Goal: Task Accomplishment & Management: Manage account settings

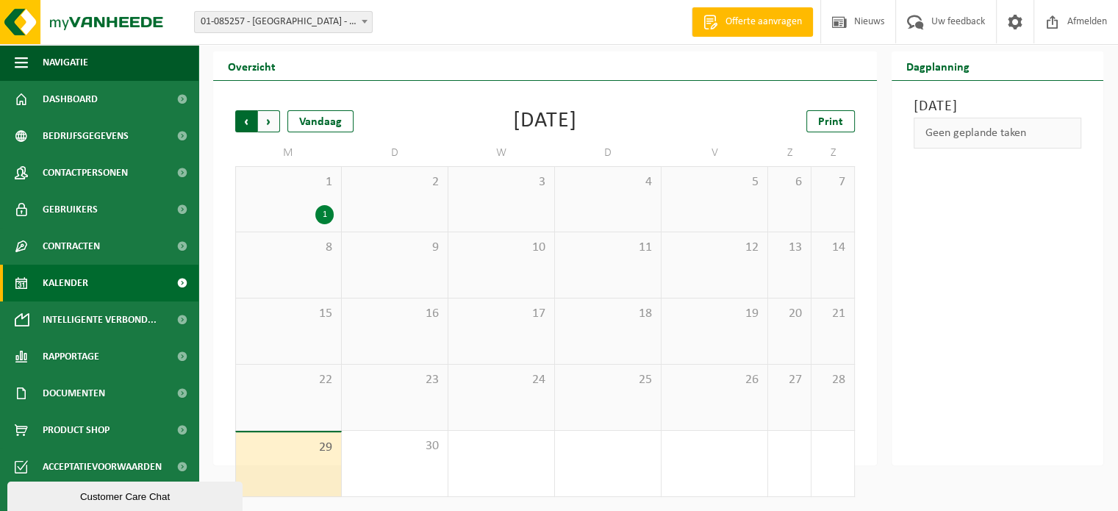
click at [266, 114] on span "Volgende" at bounding box center [269, 121] width 22 height 22
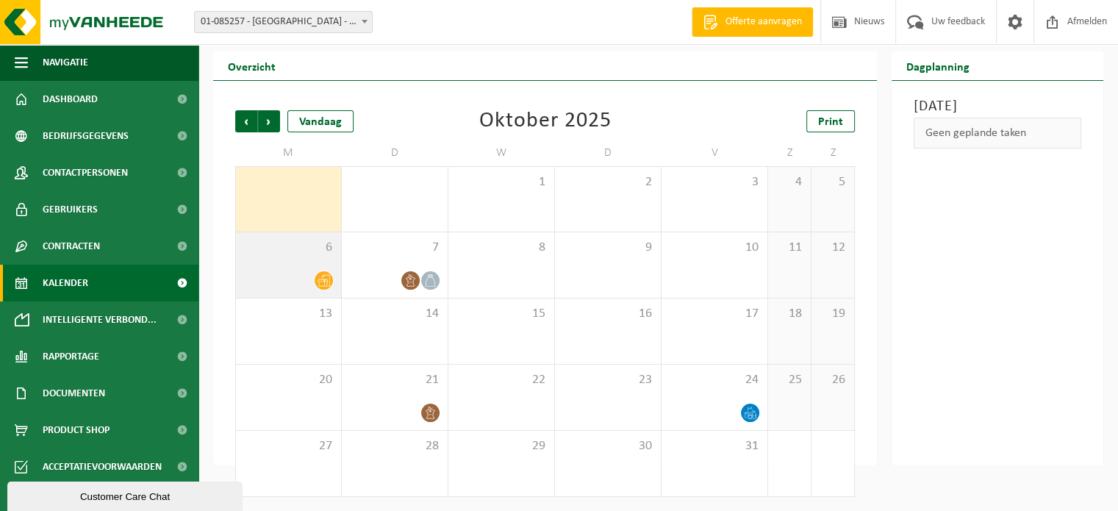
click at [324, 279] on icon at bounding box center [324, 280] width 13 height 13
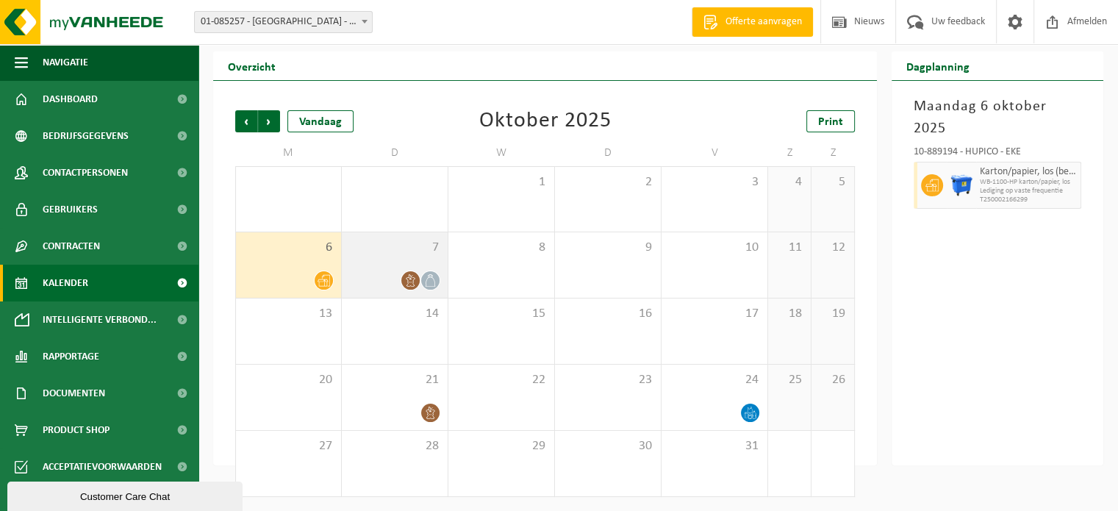
click at [408, 278] on icon at bounding box center [410, 280] width 13 height 13
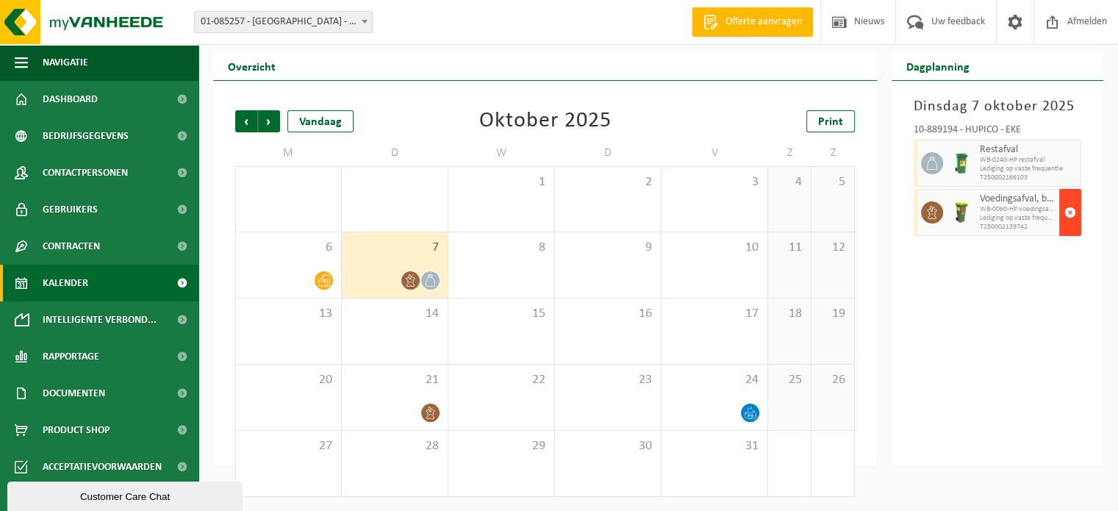
click at [1068, 210] on span "button" at bounding box center [1071, 212] width 12 height 29
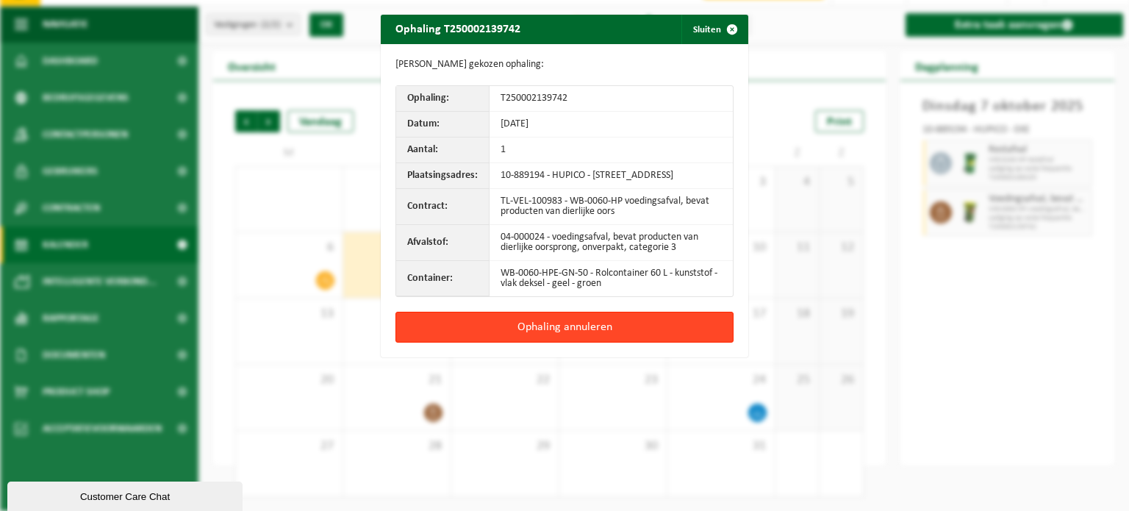
click at [532, 319] on button "Ophaling annuleren" at bounding box center [565, 327] width 338 height 31
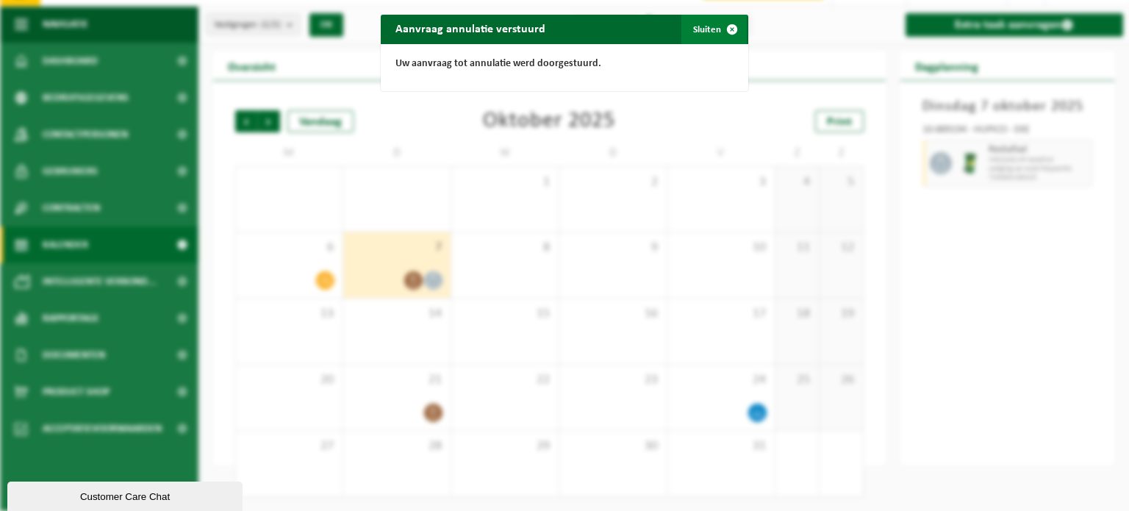
click at [709, 26] on button "Sluiten" at bounding box center [714, 29] width 65 height 29
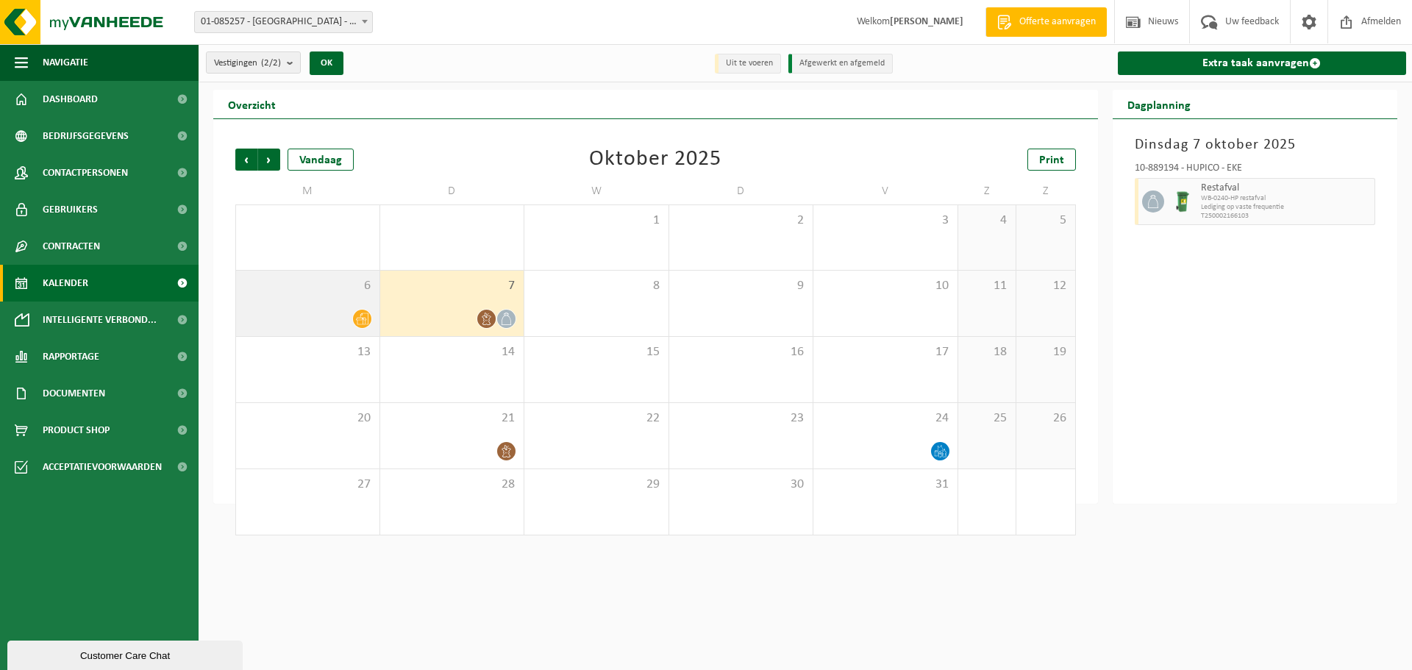
click at [347, 302] on div "6" at bounding box center [307, 303] width 143 height 65
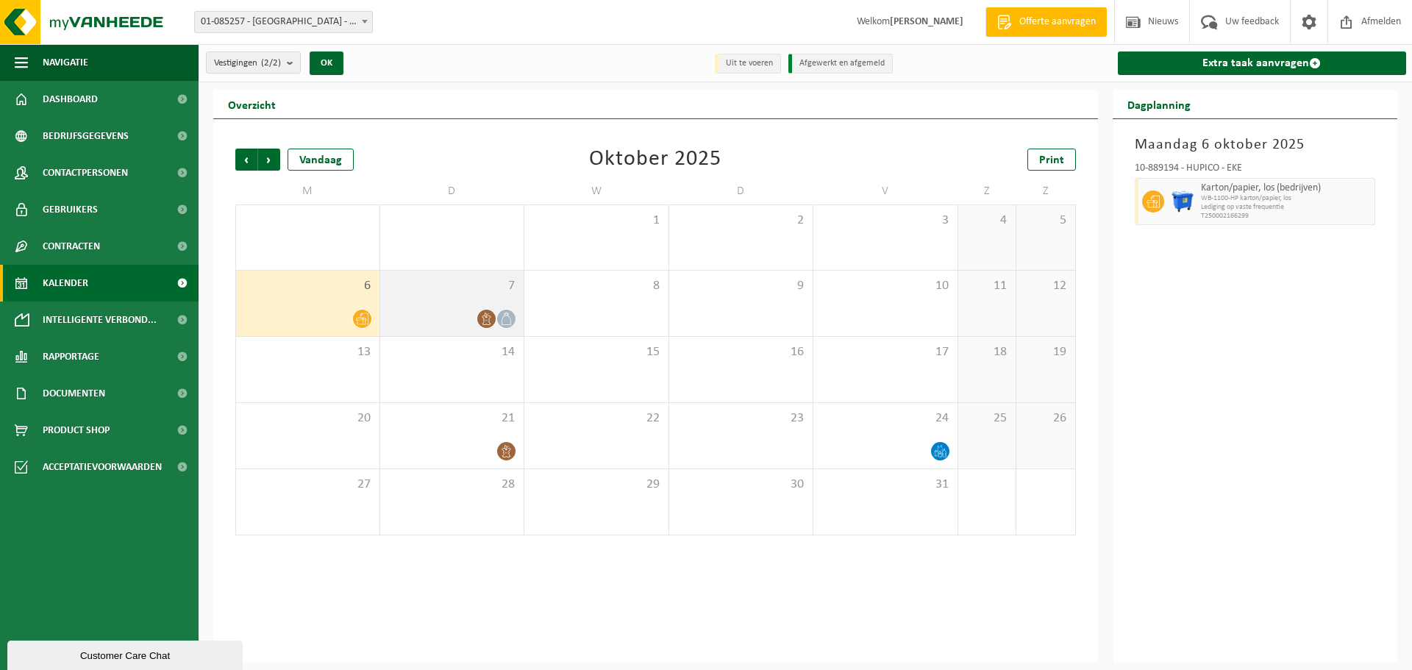
click at [485, 315] on icon at bounding box center [486, 319] width 13 height 13
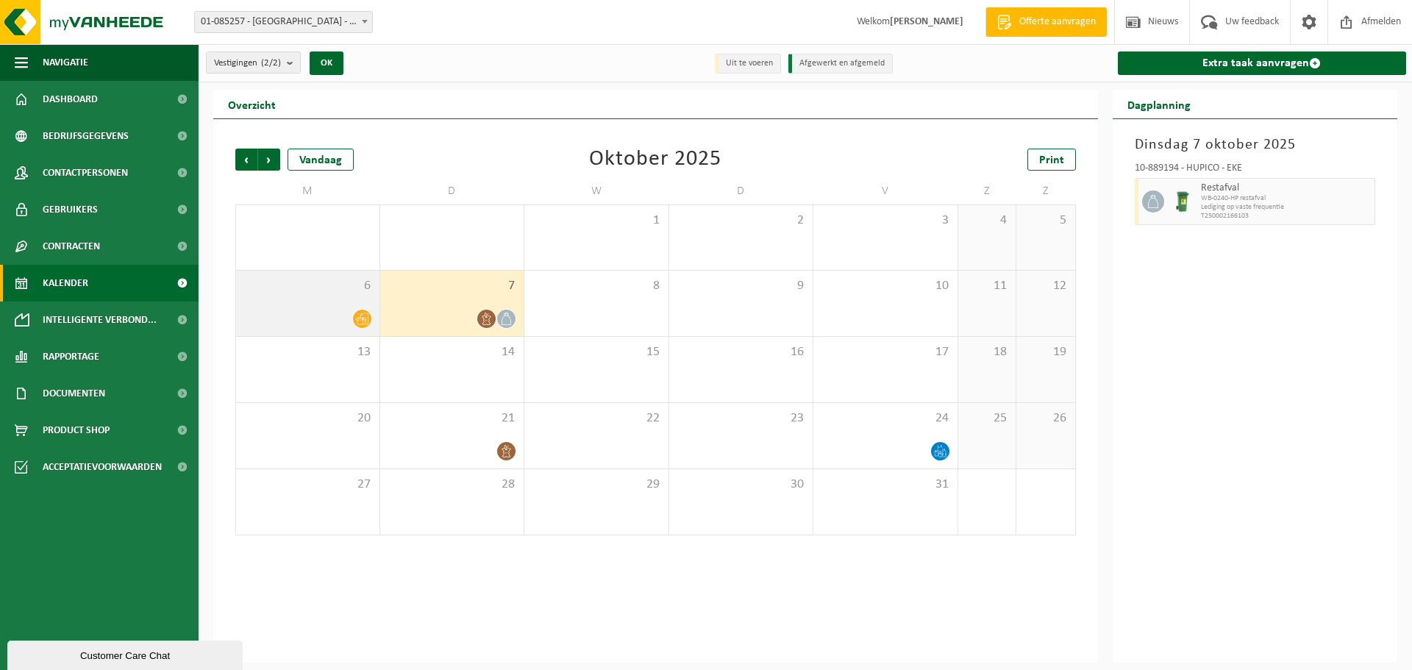
click at [326, 296] on div "6" at bounding box center [307, 303] width 143 height 65
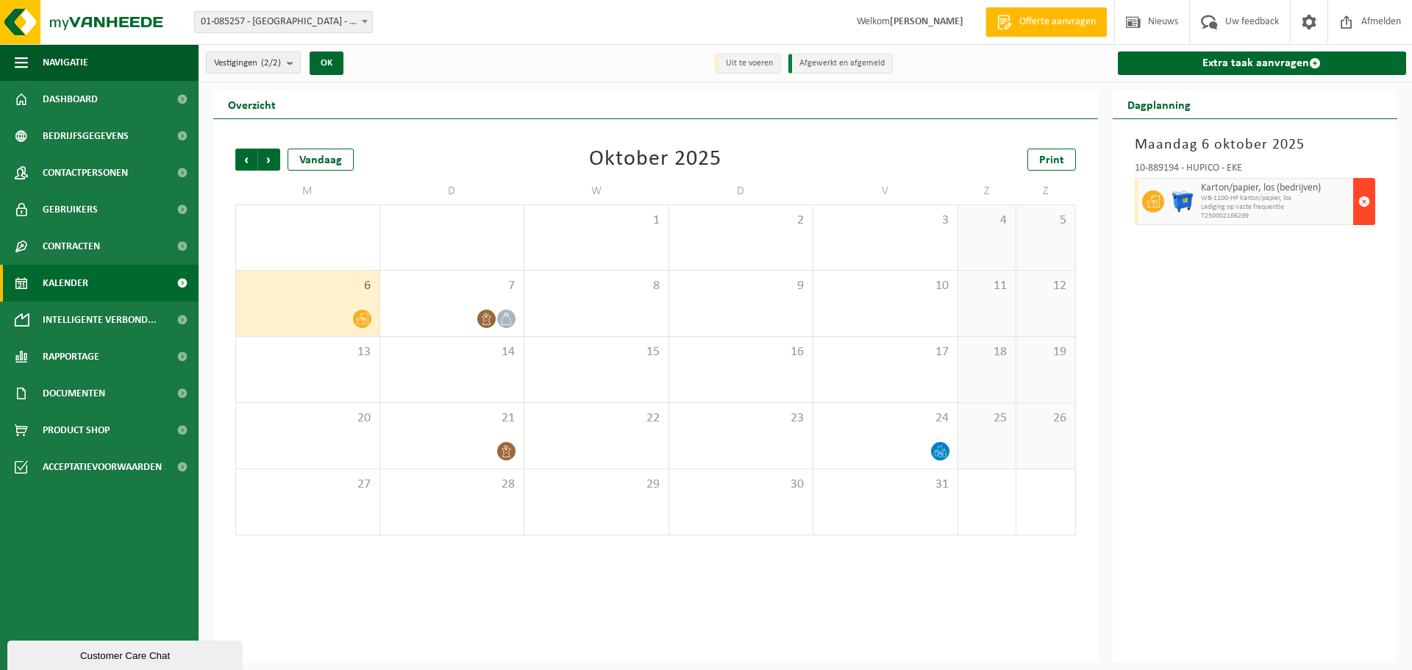
click at [1118, 191] on span "button" at bounding box center [1364, 201] width 12 height 29
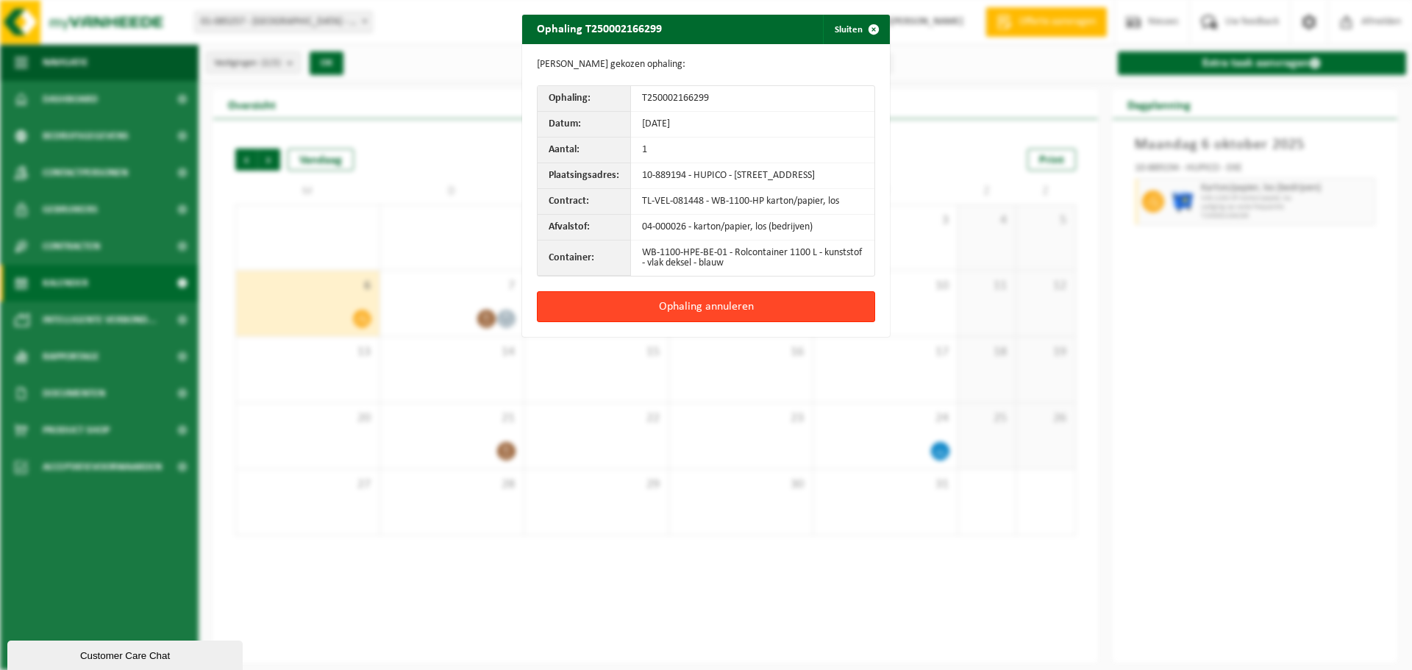
click at [730, 297] on button "Ophaling annuleren" at bounding box center [706, 306] width 338 height 31
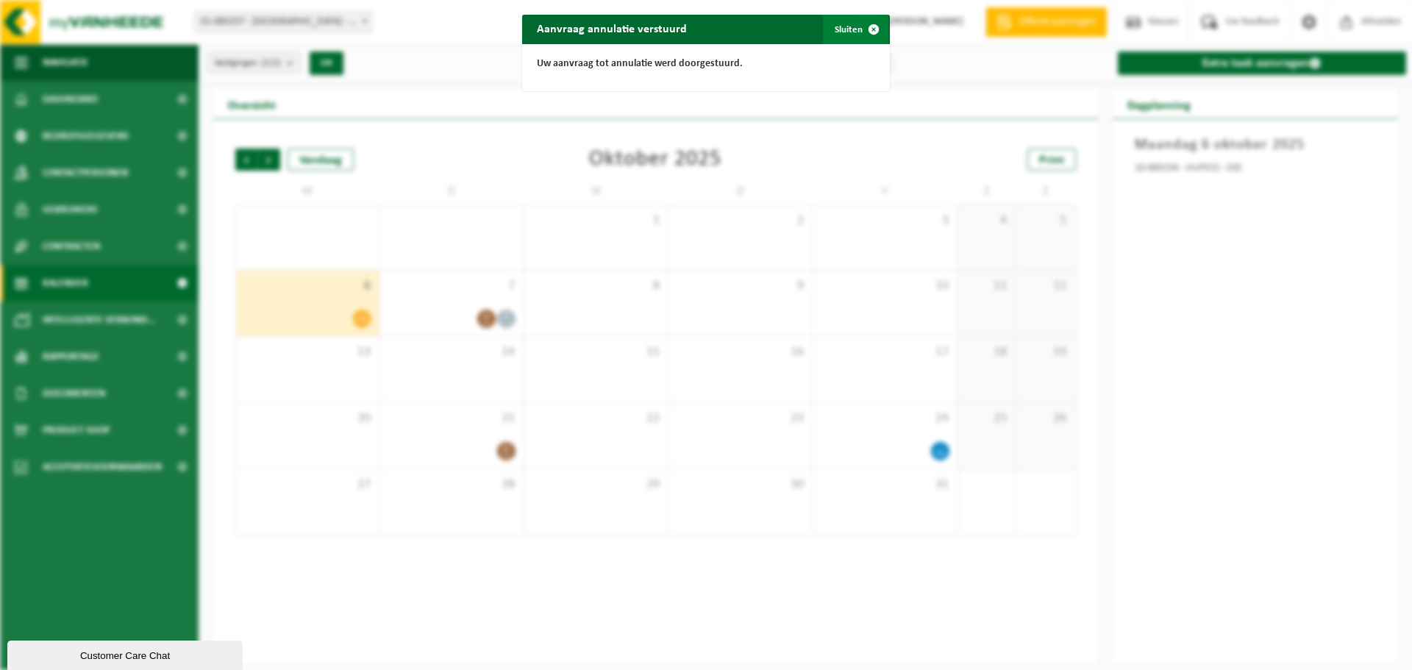
click at [847, 24] on button "Sluiten" at bounding box center [855, 29] width 65 height 29
